Goal: Transaction & Acquisition: Purchase product/service

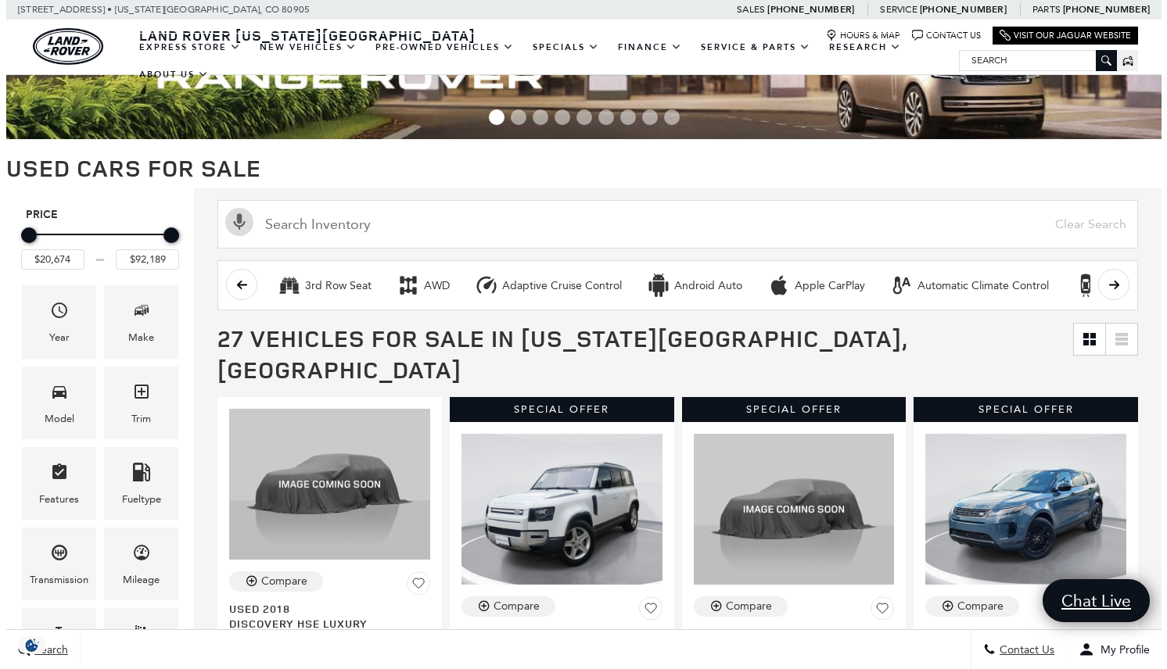
scroll to position [70, 0]
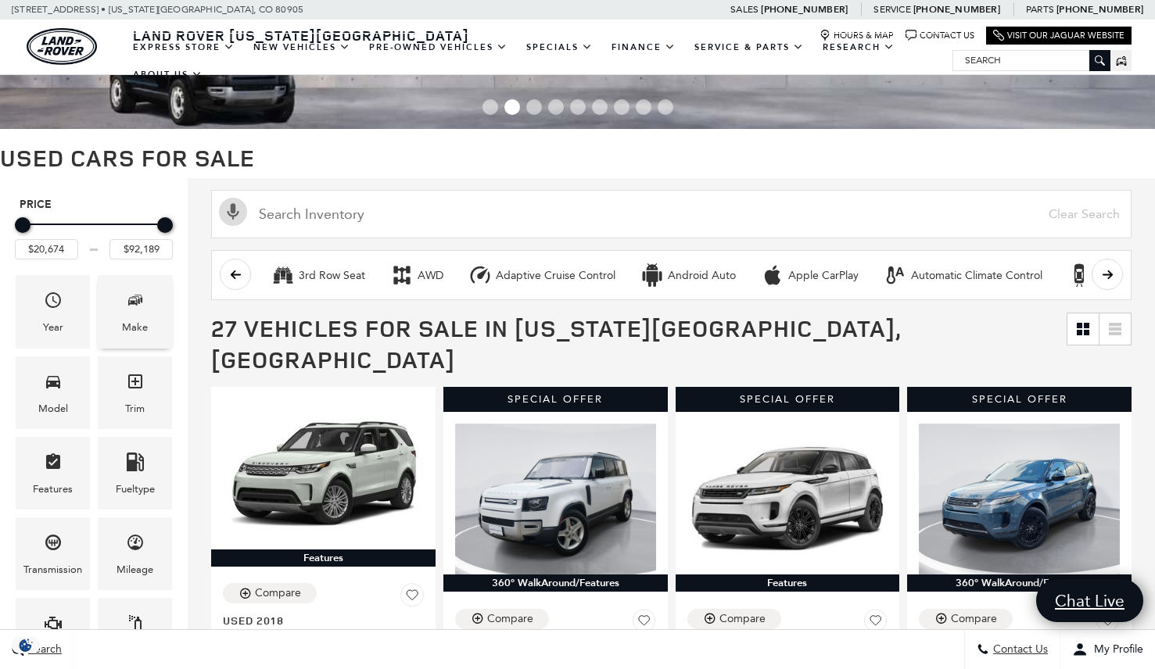
click at [137, 309] on icon "Make" at bounding box center [135, 300] width 19 height 19
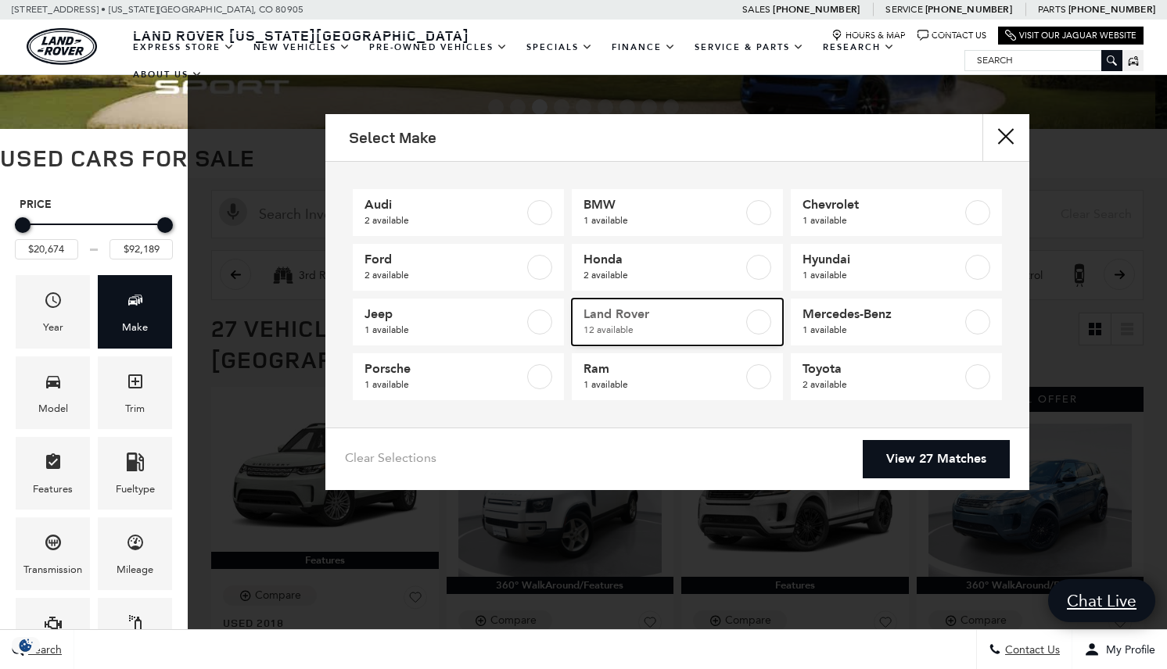
click at [763, 321] on label at bounding box center [758, 322] width 25 height 25
type input "$20,684"
checkbox input "true"
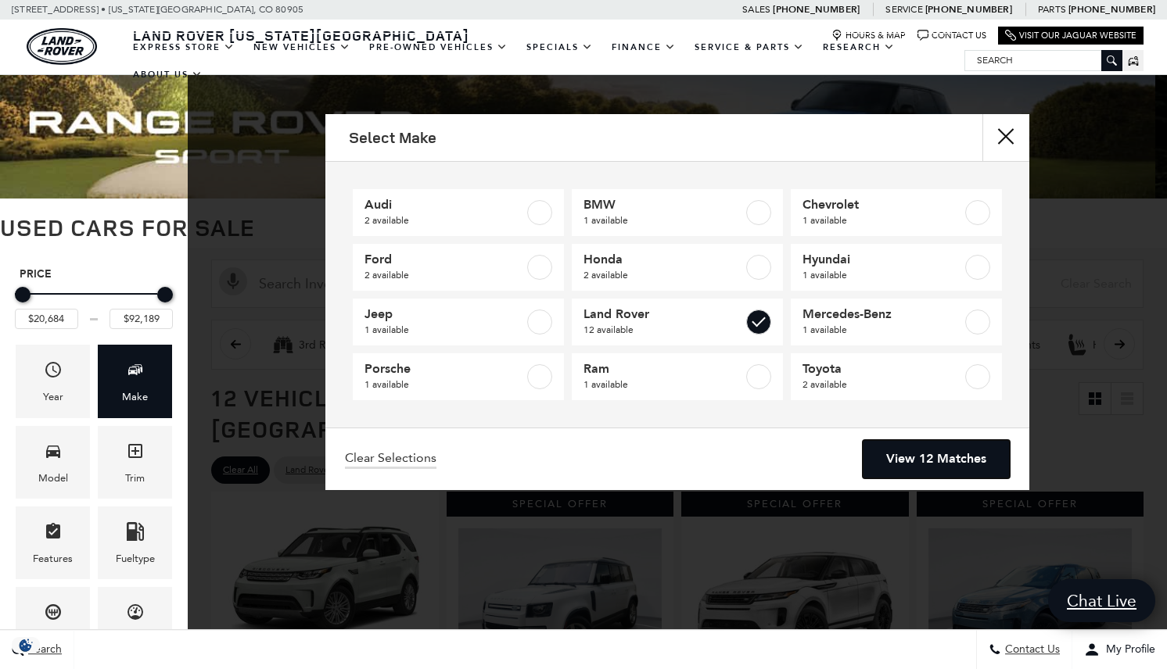
click at [917, 459] on link "View 12 Matches" at bounding box center [936, 459] width 147 height 38
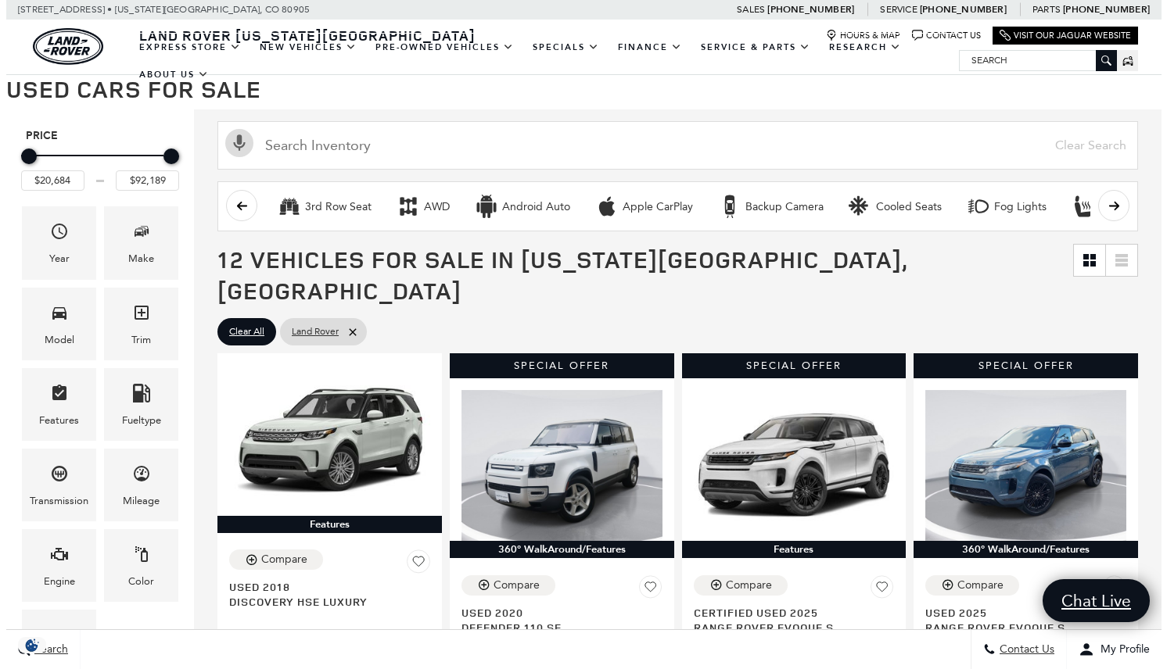
scroll to position [149, 0]
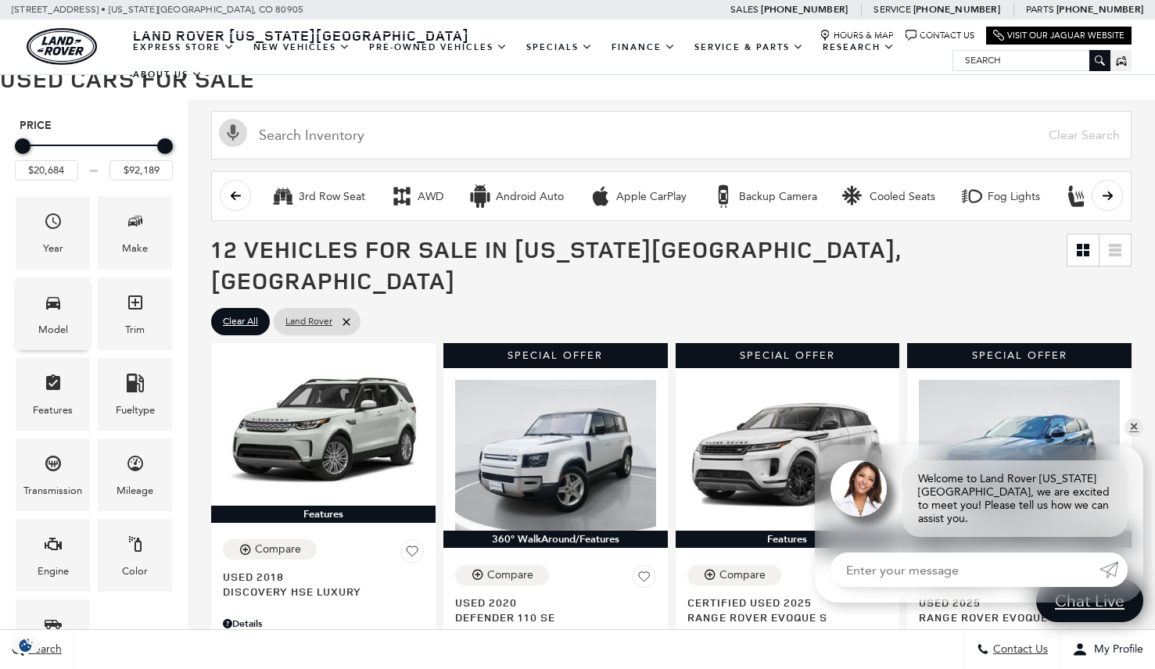
click at [48, 312] on span "Model" at bounding box center [53, 305] width 19 height 32
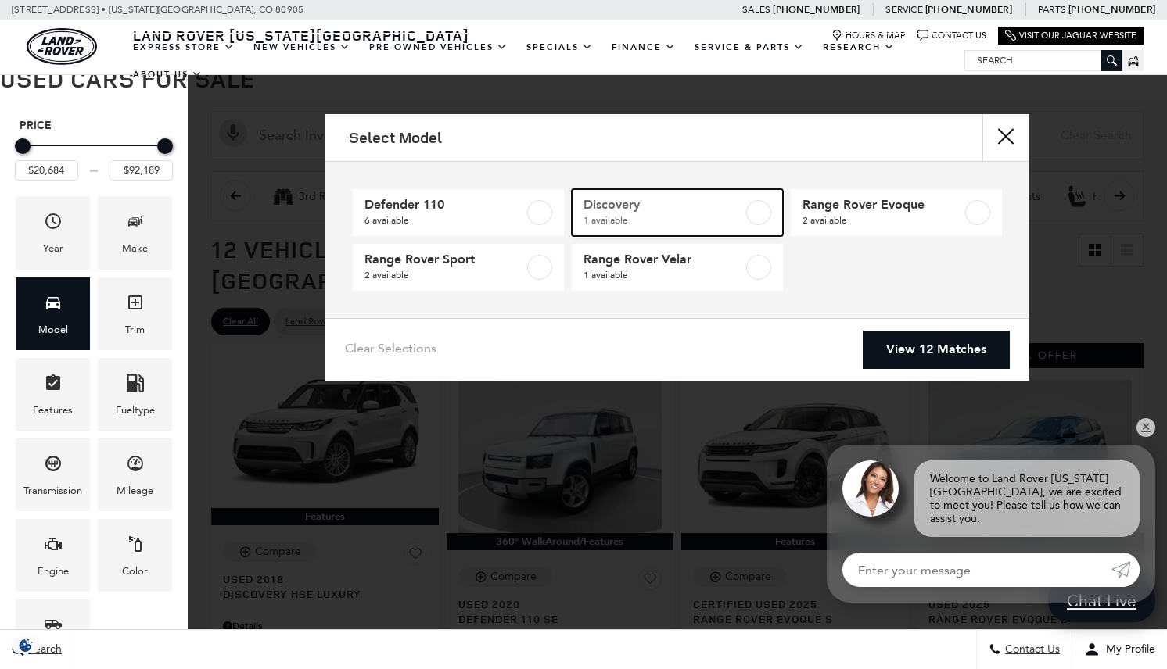
click at [761, 213] on label at bounding box center [758, 212] width 25 height 25
type input "$20,684"
checkbox input "true"
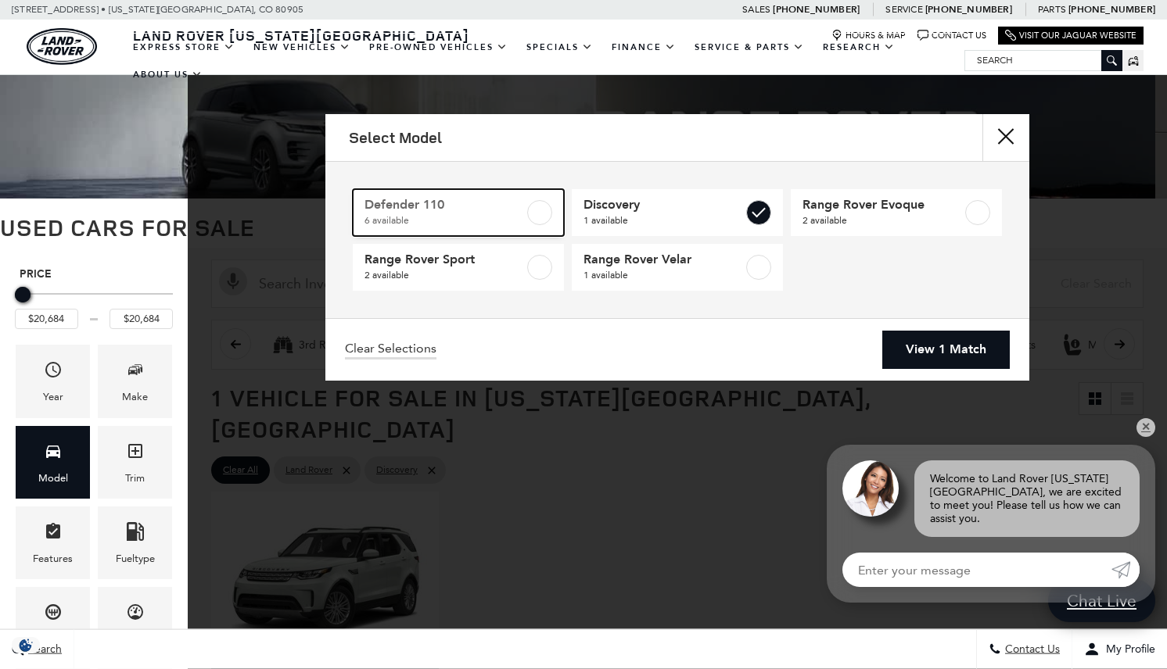
click at [537, 211] on label at bounding box center [539, 212] width 25 height 25
type input "$88,361"
checkbox input "true"
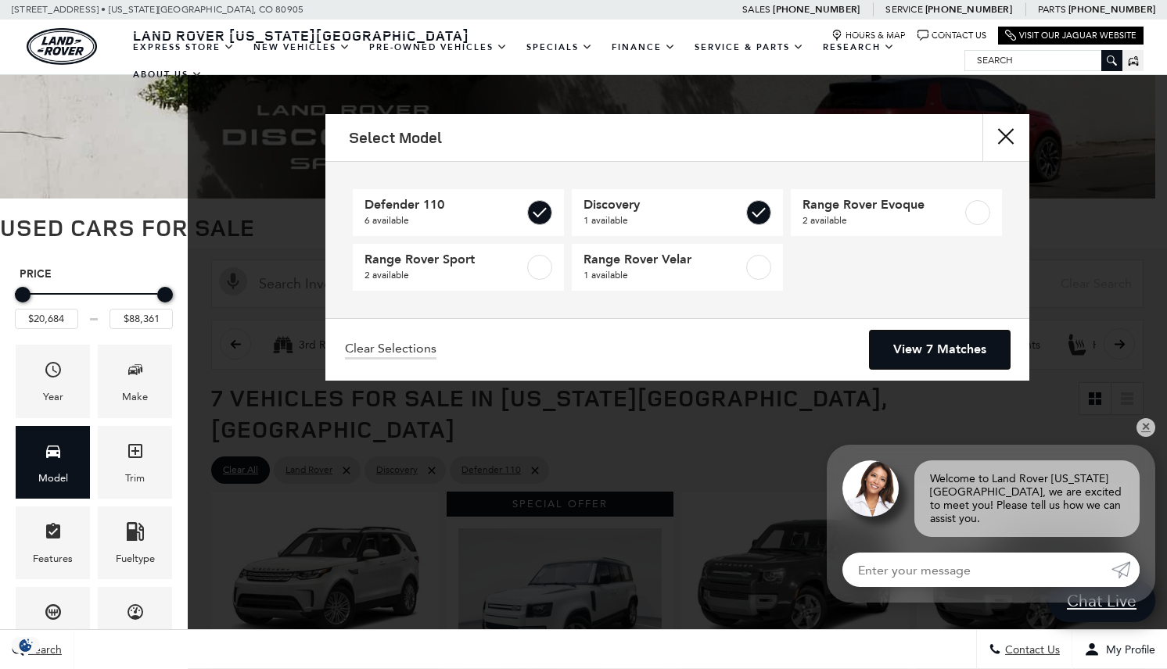
click at [938, 345] on link "View 7 Matches" at bounding box center [940, 350] width 140 height 38
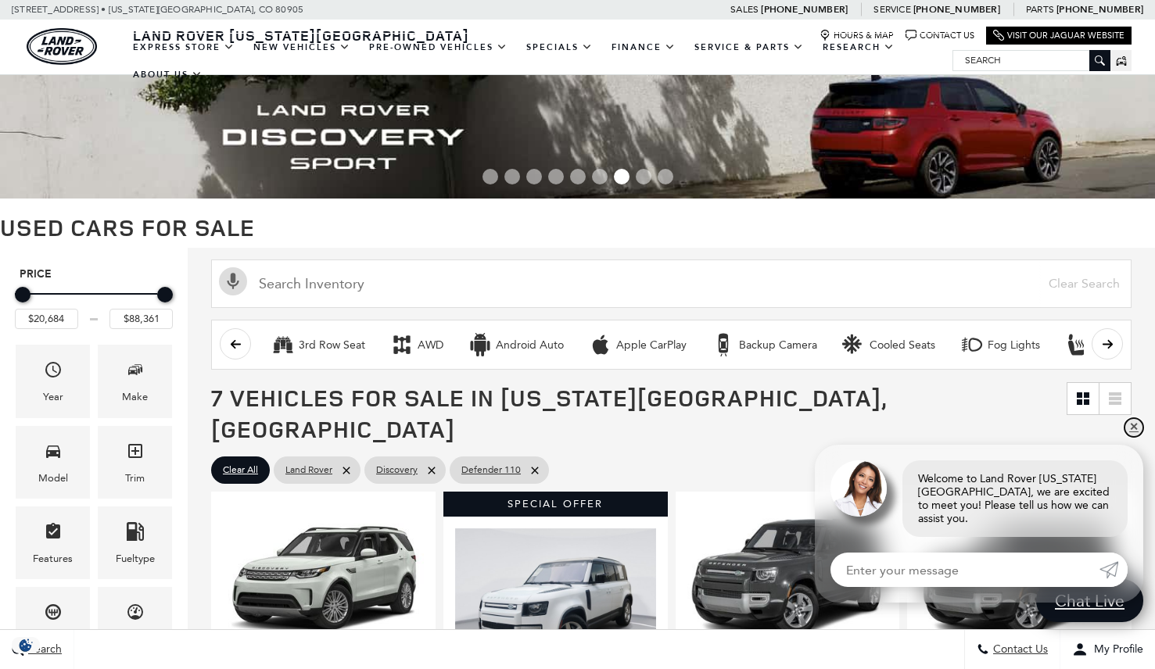
click at [1129, 437] on link "✕" at bounding box center [1134, 427] width 19 height 19
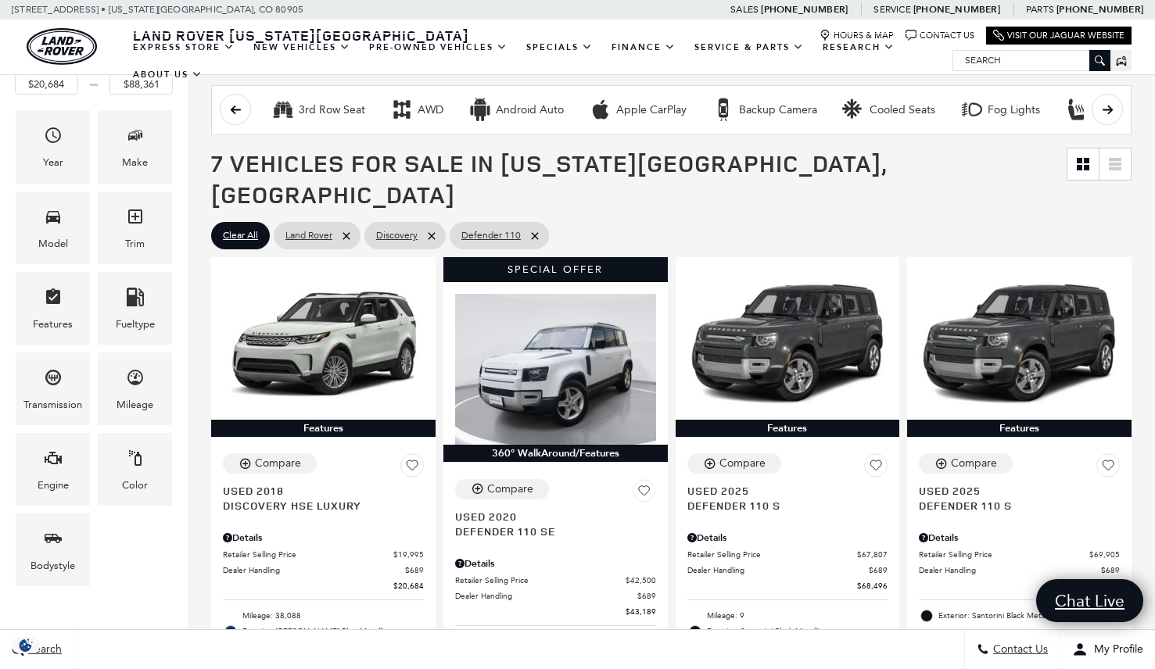
scroll to position [225, 0]
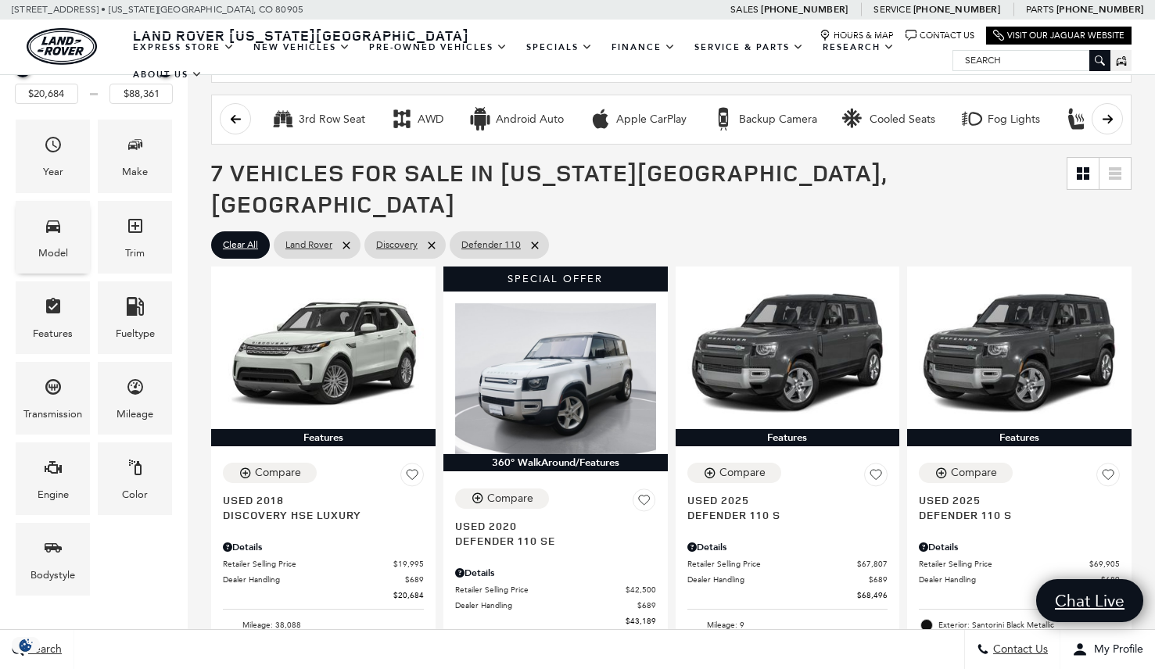
click at [48, 226] on icon "Model" at bounding box center [53, 227] width 14 height 13
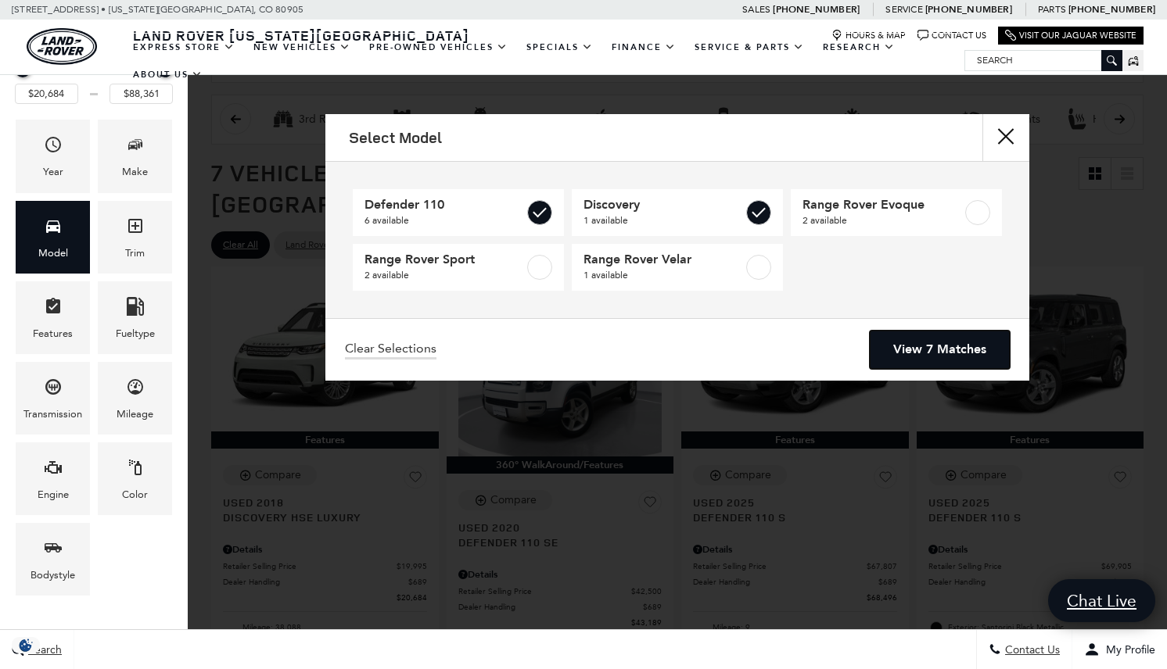
click at [930, 343] on link "View 7 Matches" at bounding box center [940, 350] width 140 height 38
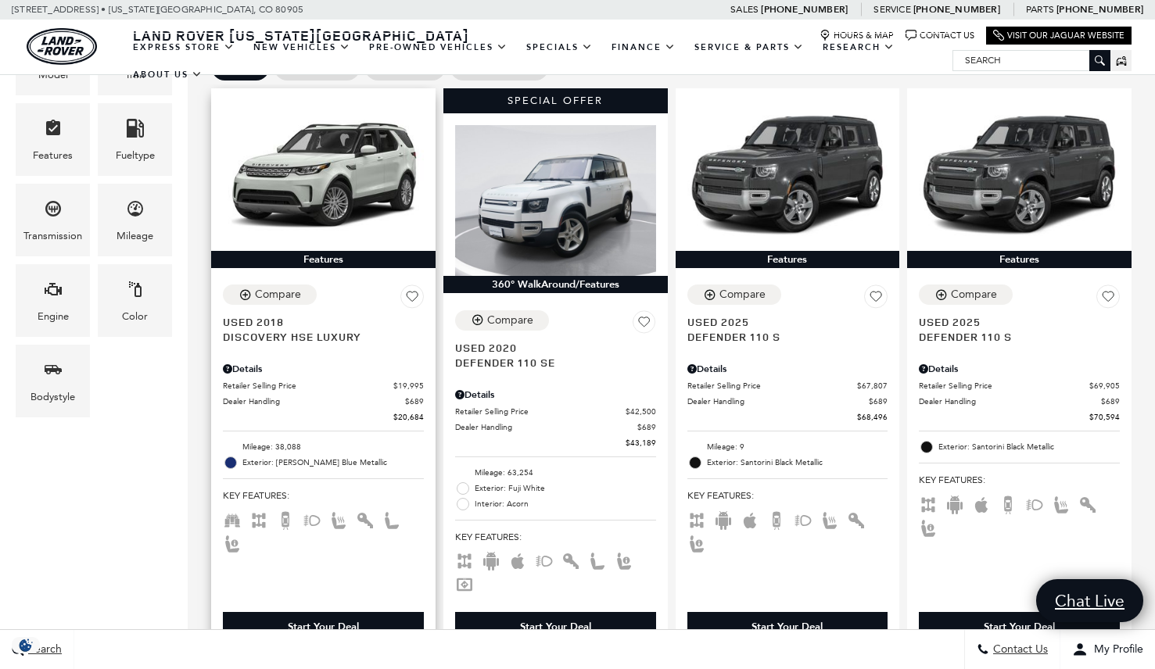
scroll to position [424, 0]
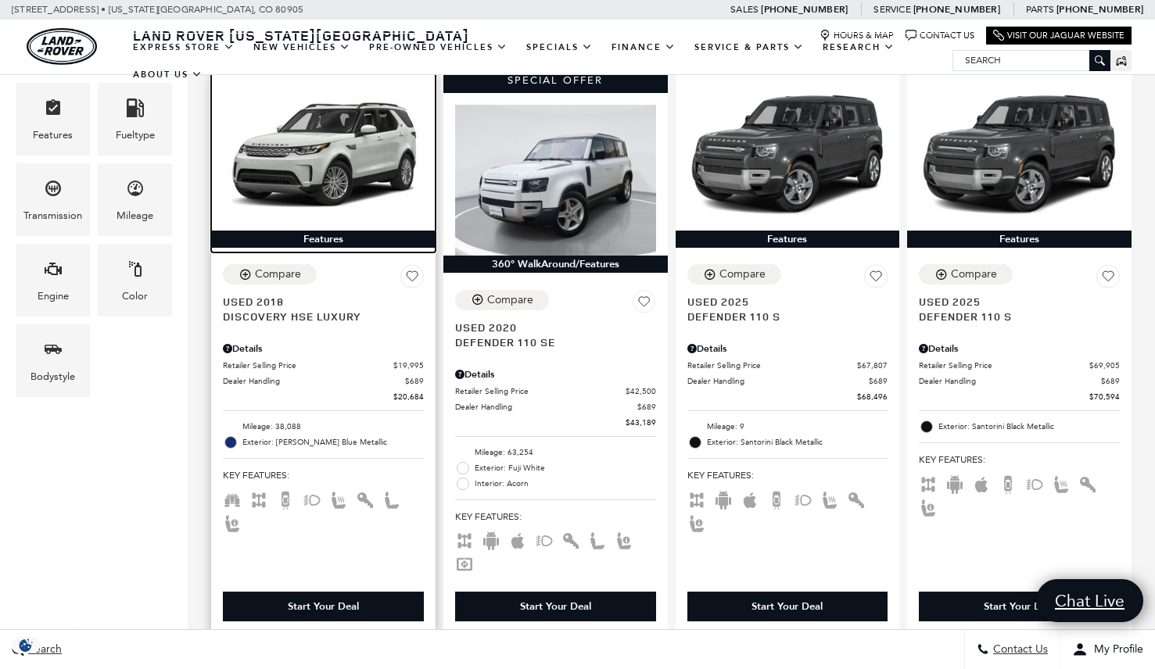
click at [309, 110] on img at bounding box center [323, 155] width 201 height 151
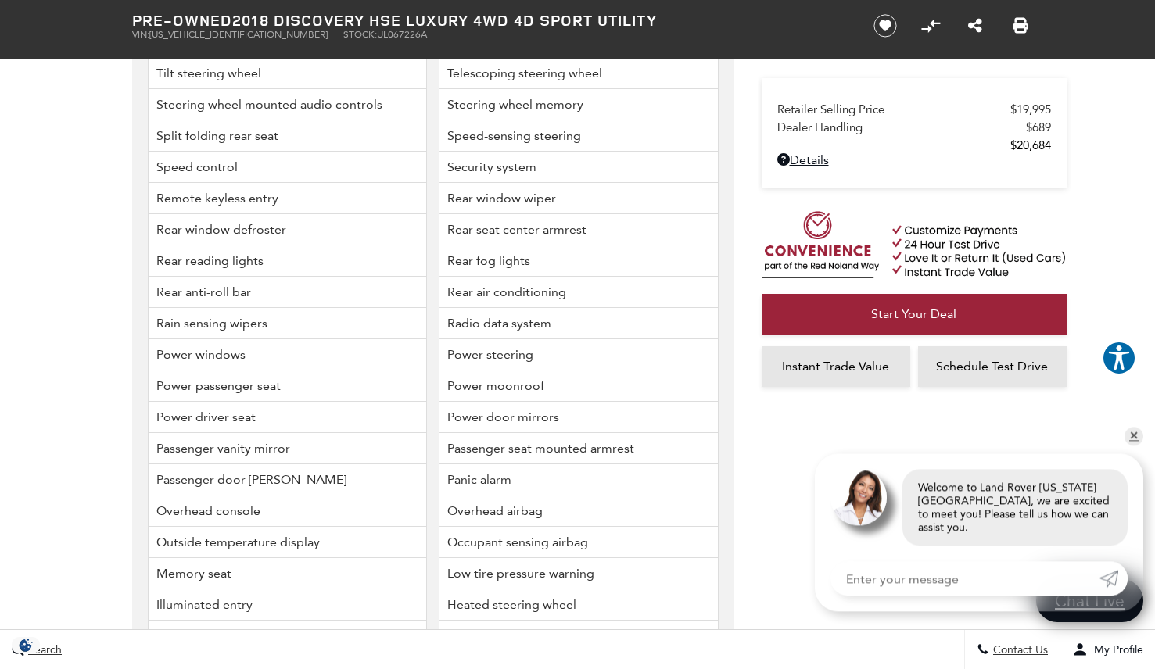
scroll to position [2556, 0]
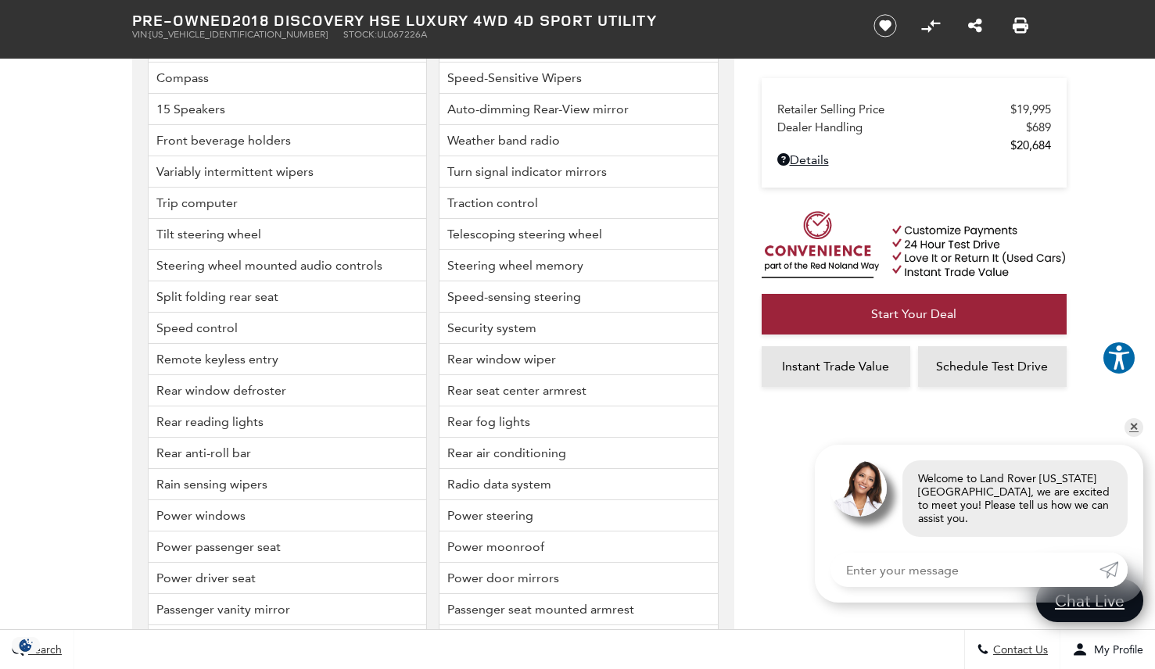
click at [117, 157] on div "Vehicle Details Details 3.73 Axle Ratio 20" Wheels Wheels: 20" 10 Split-Spoke H…" at bounding box center [422, 517] width 626 height 1626
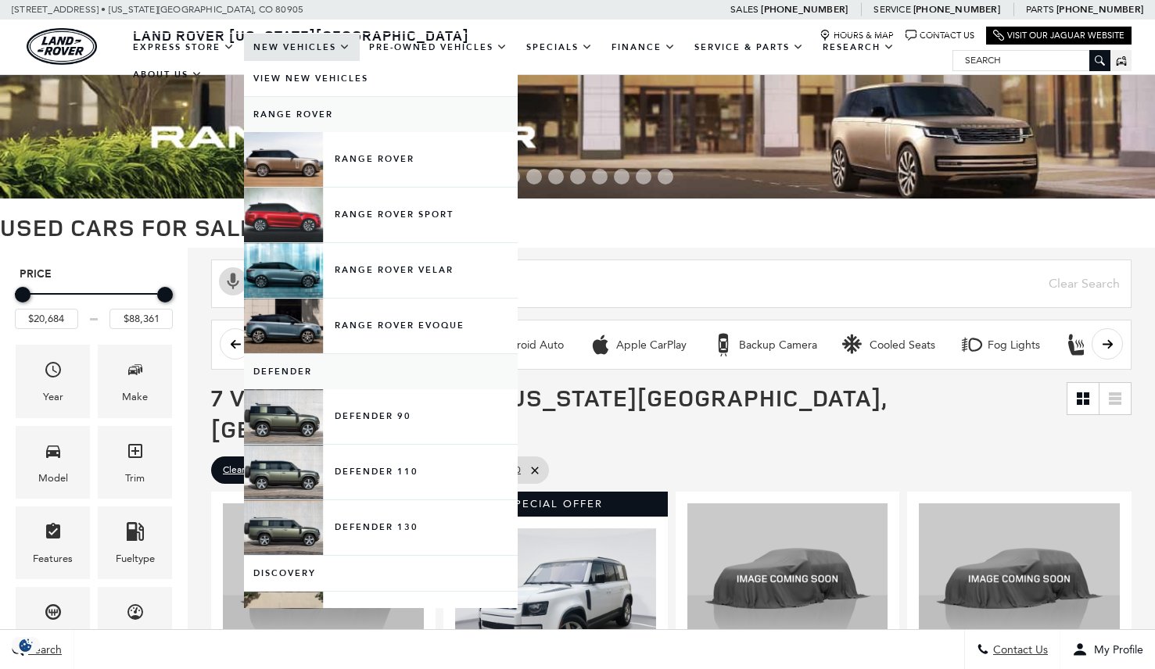
scroll to position [424, 0]
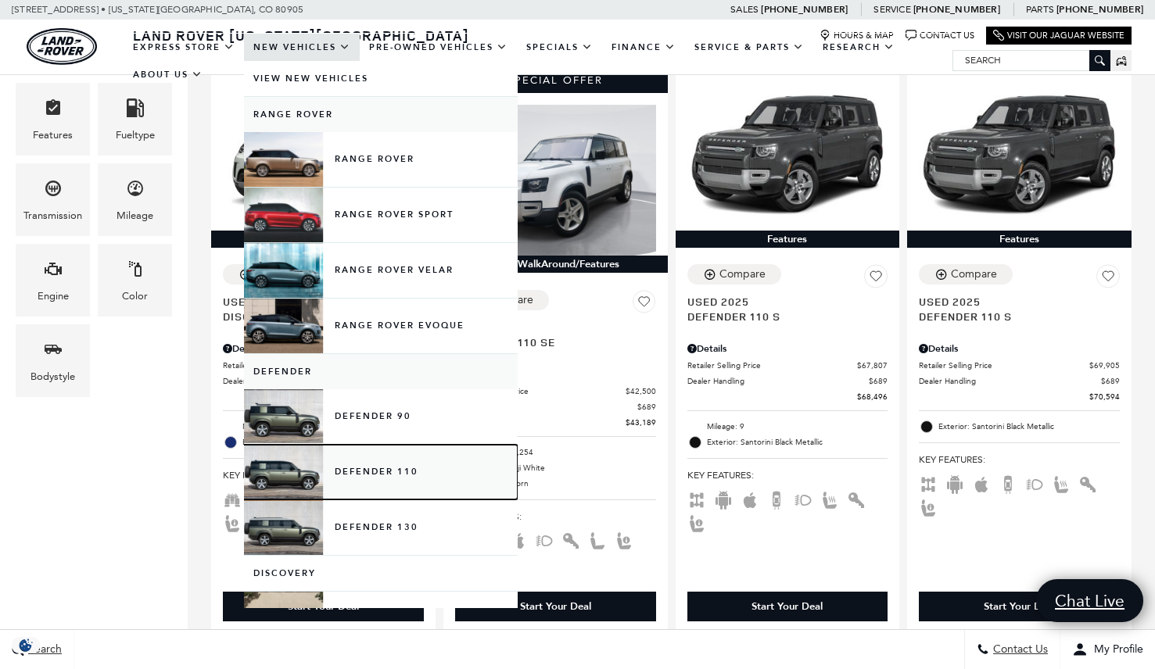
click at [397, 474] on link "Defender 110" at bounding box center [381, 472] width 274 height 55
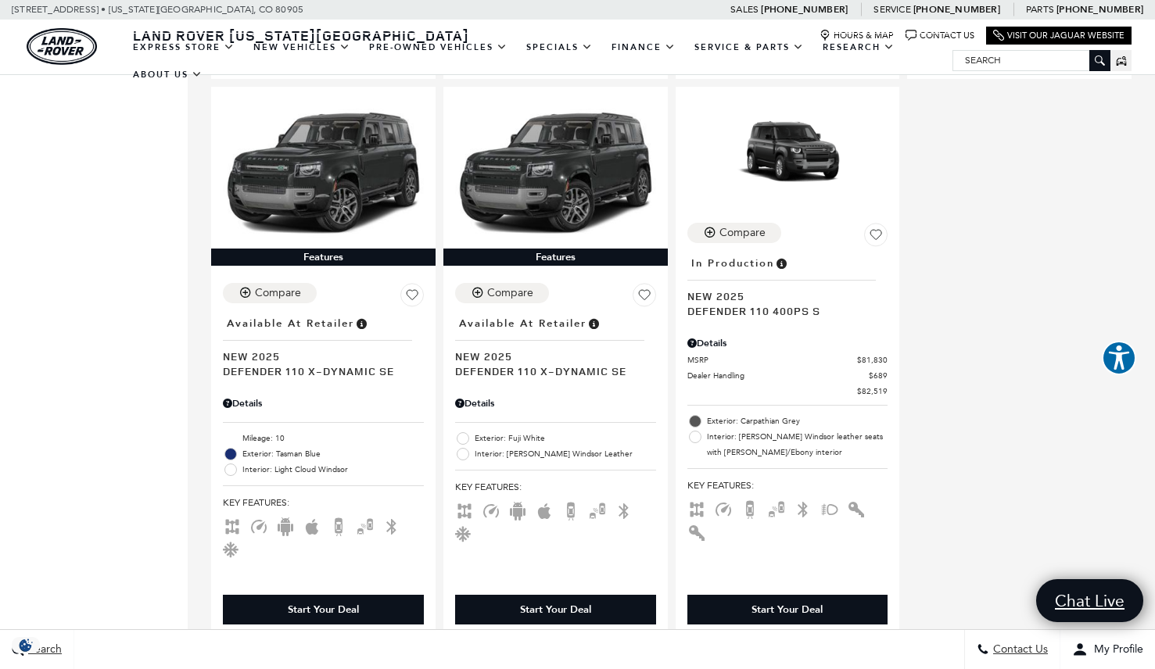
scroll to position [2149, 0]
